Goal: Task Accomplishment & Management: Use online tool/utility

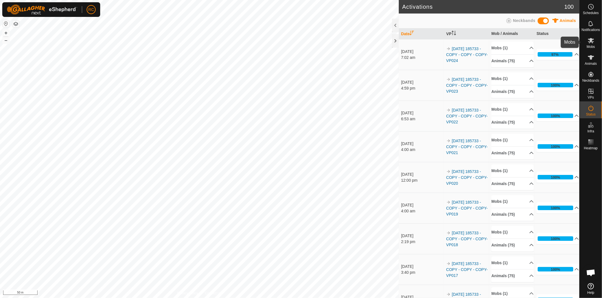
click at [590, 47] on span "Mobs" at bounding box center [590, 46] width 8 height 3
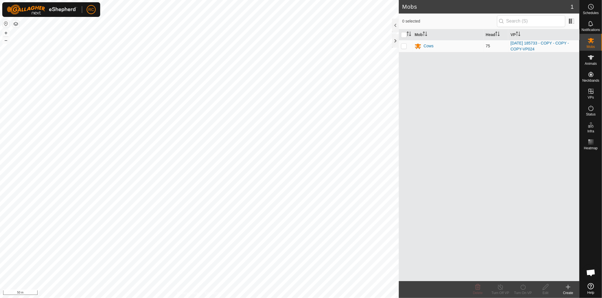
click at [404, 48] on p-checkbox at bounding box center [404, 46] width 6 height 5
checkbox input "true"
click at [522, 294] on div "Turn On VP" at bounding box center [522, 293] width 23 height 5
click at [527, 263] on link "Later" at bounding box center [540, 263] width 56 height 11
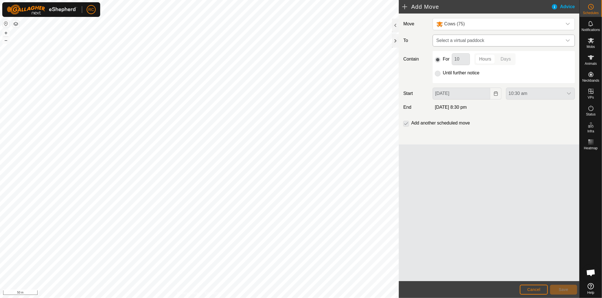
click at [462, 39] on span "Select a virtual paddock" at bounding box center [498, 40] width 128 height 11
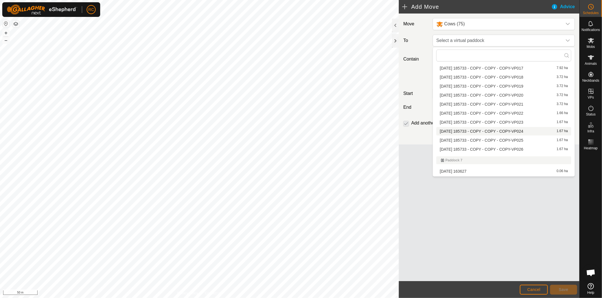
scroll to position [1191, 0]
click at [507, 127] on li "2025-08-11 185733 - COPY - COPY - COPY-VP025 1.67 ha" at bounding box center [503, 129] width 135 height 8
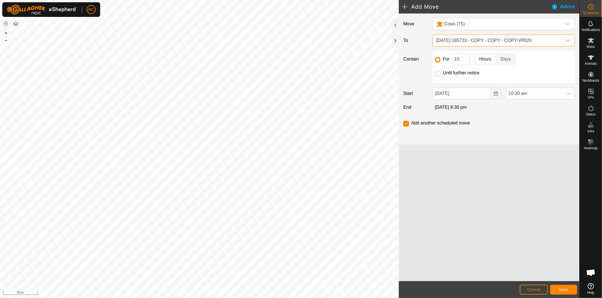
click at [437, 71] on input "Until further notice" at bounding box center [438, 74] width 6 height 6
radio input "true"
click at [551, 94] on span "10:30 am" at bounding box center [534, 93] width 57 height 11
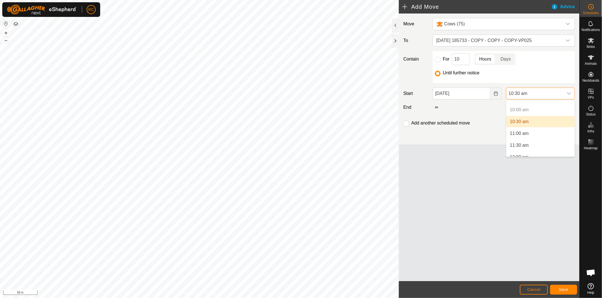
scroll to position [266, 0]
click at [541, 143] on li "1:00 pm" at bounding box center [540, 147] width 68 height 11
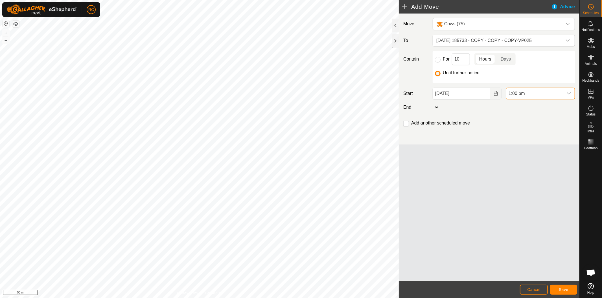
scroll to position [248, 0]
click at [407, 124] on input "checkbox" at bounding box center [406, 124] width 6 height 6
click at [556, 287] on button "Save" at bounding box center [563, 290] width 27 height 10
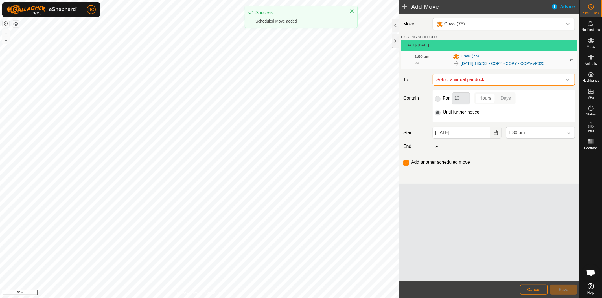
click at [496, 78] on span "Select a virtual paddock" at bounding box center [498, 79] width 128 height 11
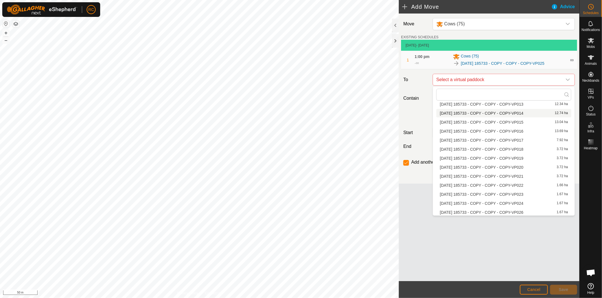
scroll to position [413, 0]
click at [494, 210] on li "2025-08-11 185733 - COPY - COPY - COPY-VP026 1.67 ha" at bounding box center [503, 212] width 135 height 8
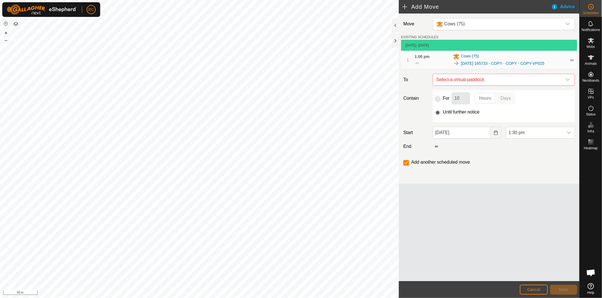
checkbox input "false"
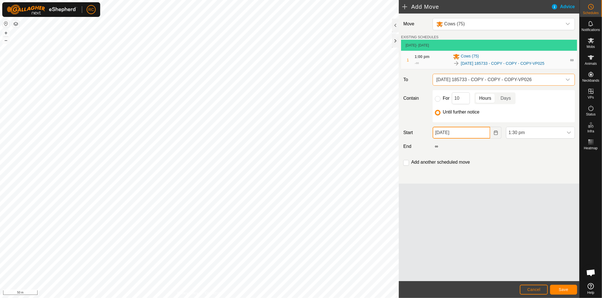
click at [472, 133] on input "03 Sep, 2025" at bounding box center [461, 133] width 58 height 12
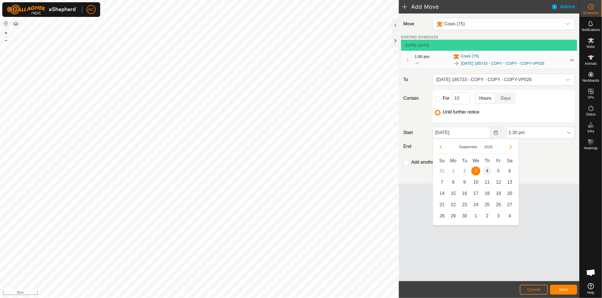
click at [486, 168] on span "4" at bounding box center [486, 171] width 9 height 9
type input "04 Sep, 2025"
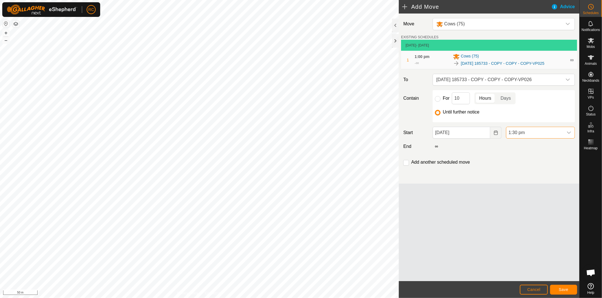
click at [538, 135] on span "1:30 pm" at bounding box center [534, 132] width 57 height 11
click at [533, 176] on li "4:00 am" at bounding box center [540, 177] width 68 height 11
click at [568, 288] on button "Save" at bounding box center [563, 290] width 27 height 10
